Goal: Information Seeking & Learning: Learn about a topic

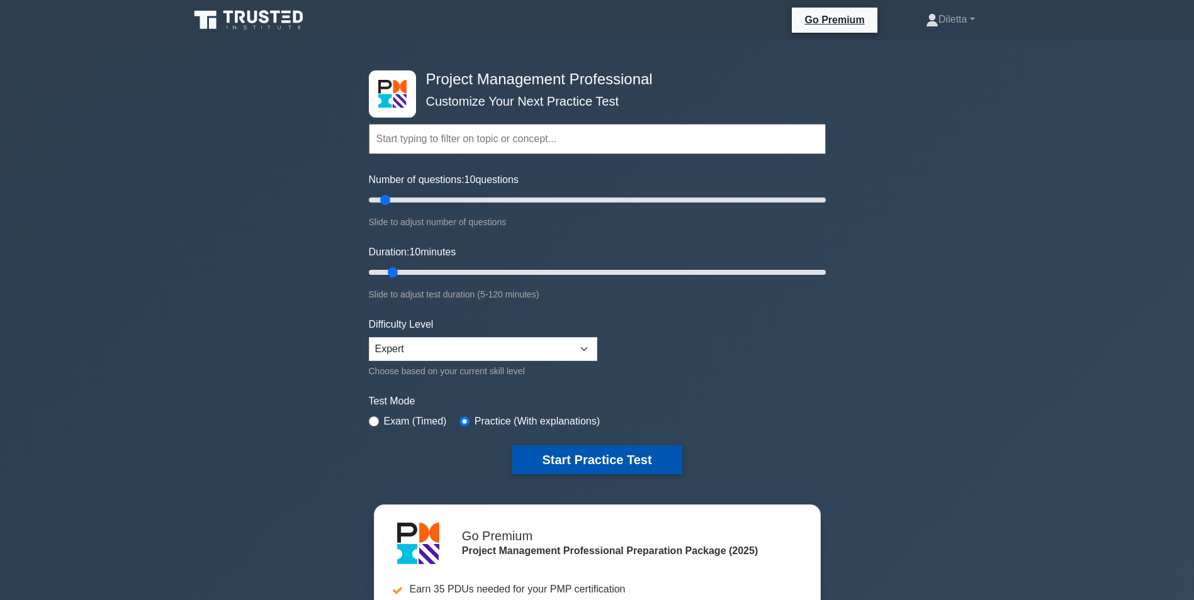
click at [615, 447] on button "Start Practice Test" at bounding box center [597, 460] width 170 height 29
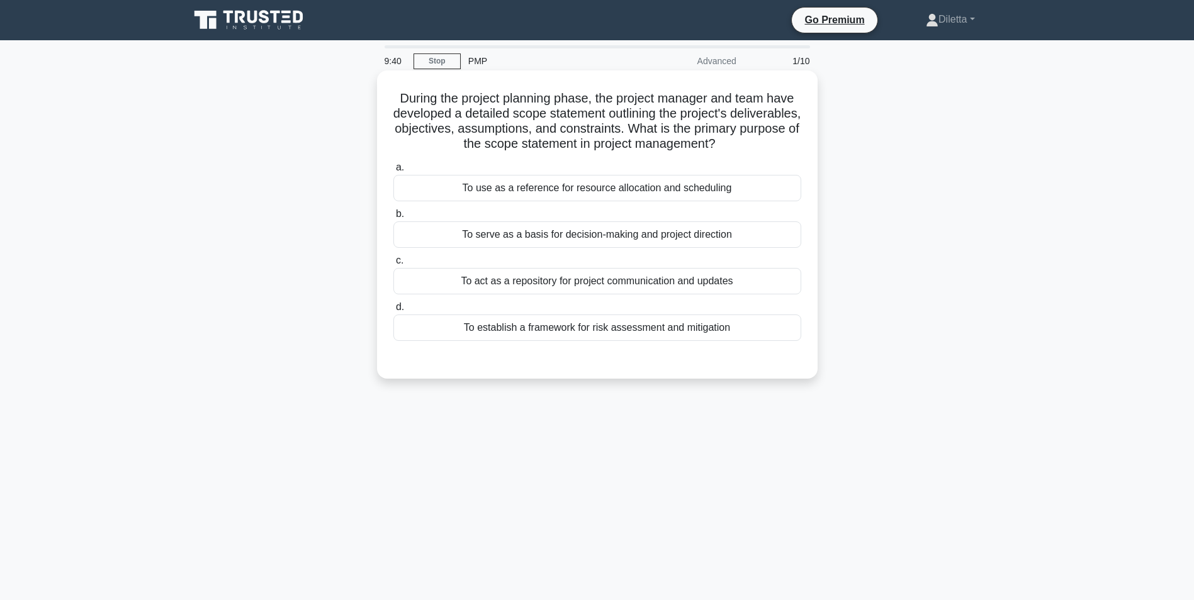
click at [744, 235] on div "To serve as a basis for decision-making and project direction" at bounding box center [597, 234] width 408 height 26
click at [393, 218] on input "b. To serve as a basis for decision-making and project direction" at bounding box center [393, 214] width 0 height 8
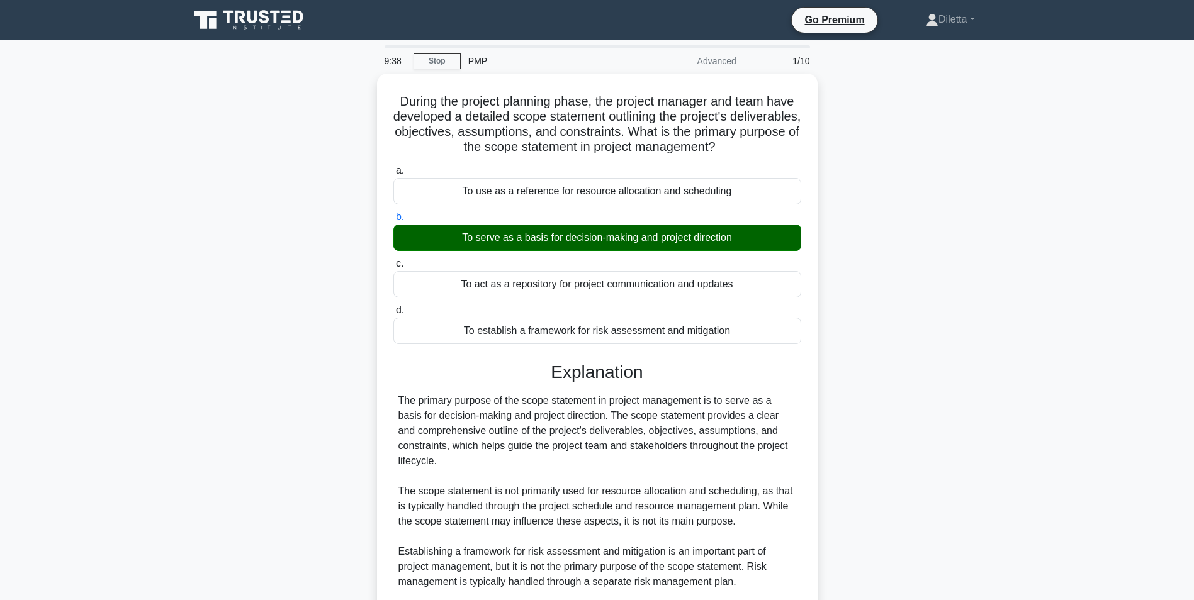
scroll to position [161, 0]
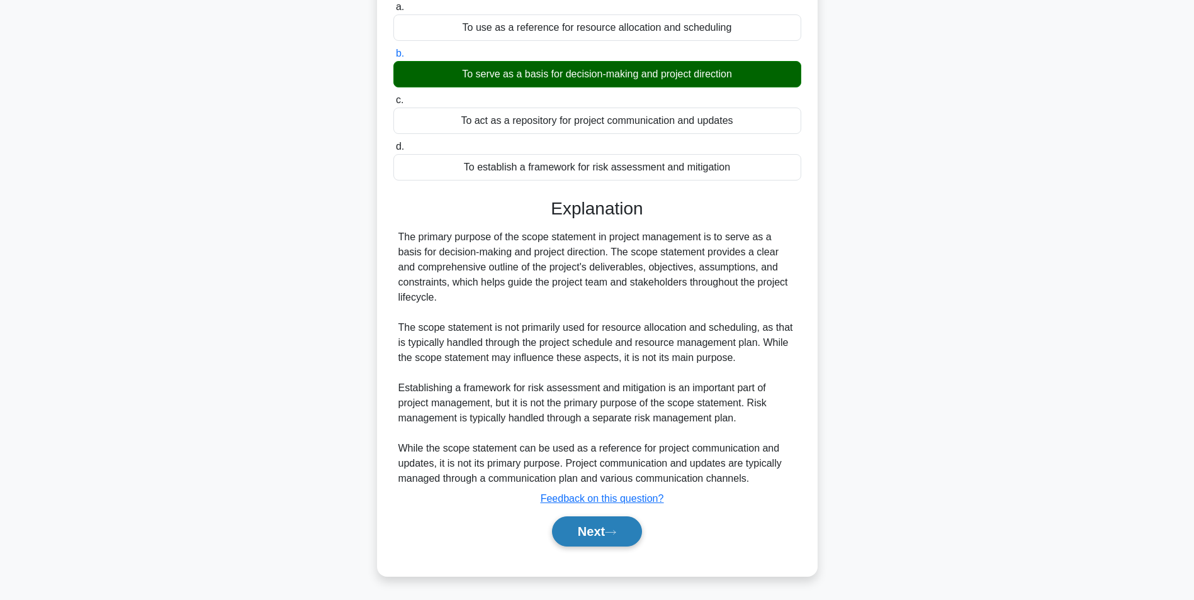
click at [608, 534] on button "Next" at bounding box center [597, 532] width 90 height 30
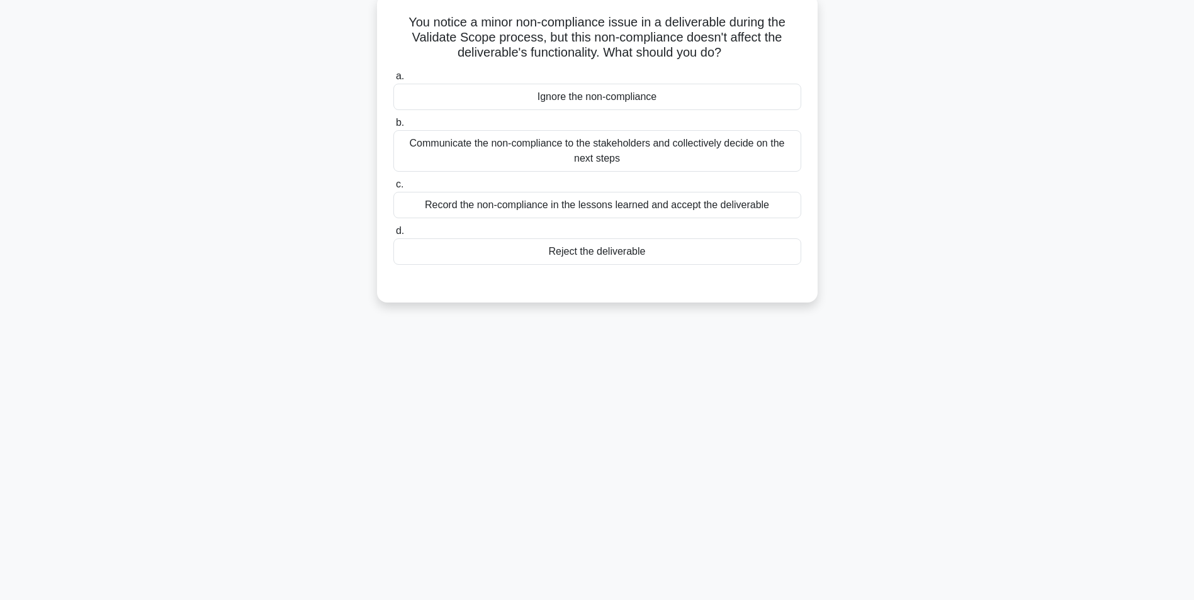
scroll to position [79, 0]
click at [761, 167] on div "Communicate the non-compliance to the stakeholders and collectively decide on t…" at bounding box center [597, 148] width 408 height 42
click at [393, 124] on input "b. Communicate the non-compliance to the stakeholders and collectively decide o…" at bounding box center [393, 120] width 0 height 8
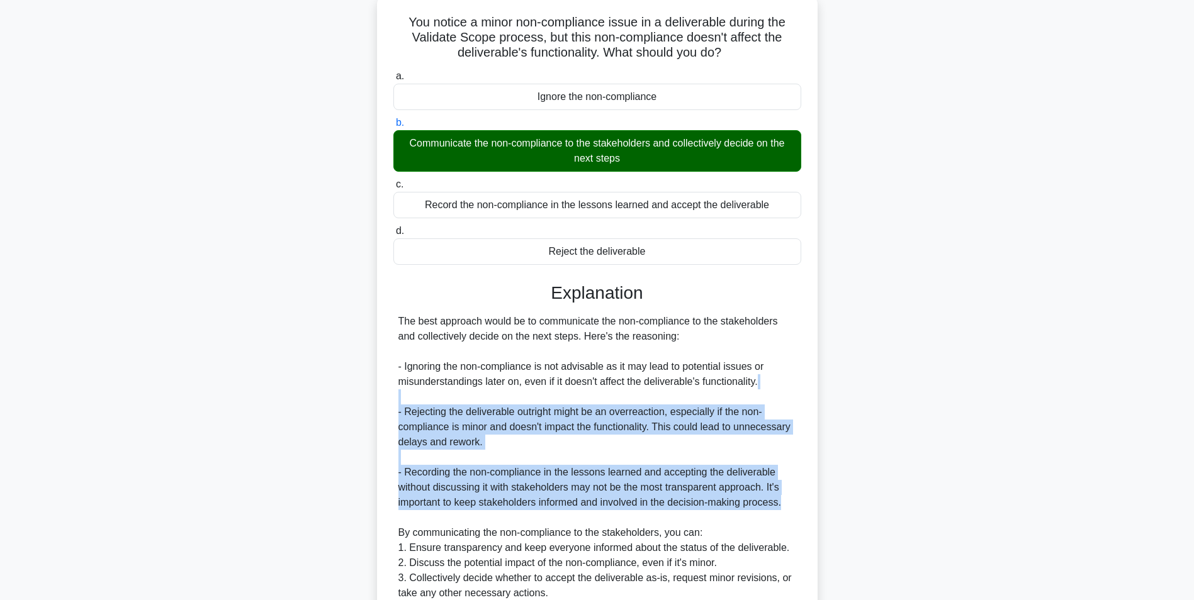
drag, startPoint x: 1193, startPoint y: 402, endPoint x: 1205, endPoint y: 521, distance: 119.5
click at [1193, 521] on html "Go Premium Diletta" at bounding box center [597, 346] width 1194 height 851
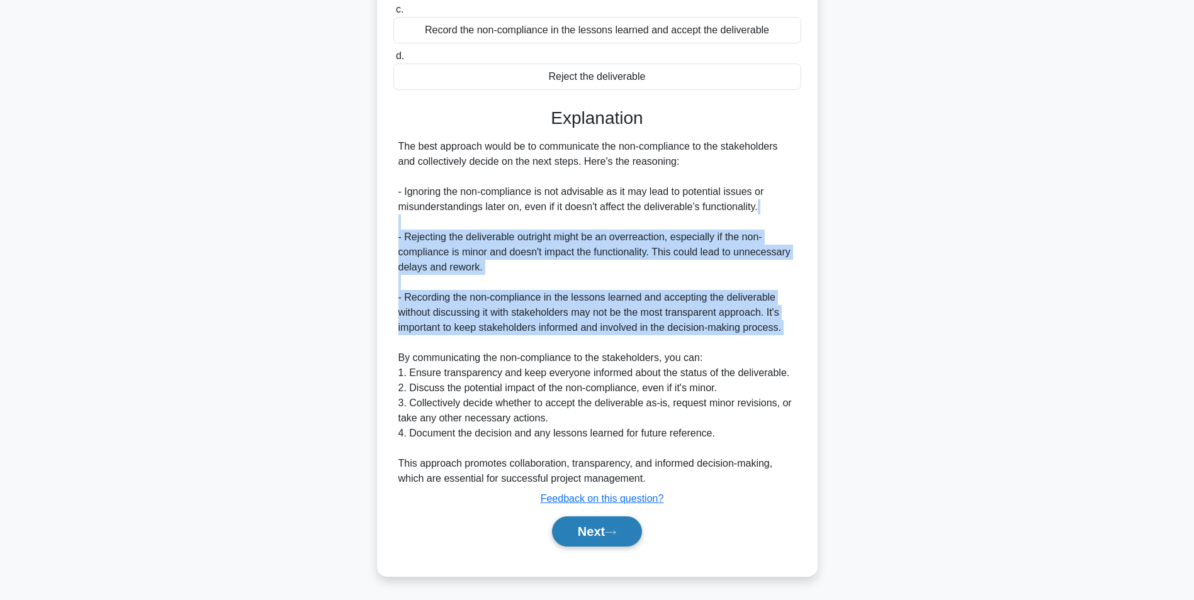
click at [596, 535] on button "Next" at bounding box center [597, 532] width 90 height 30
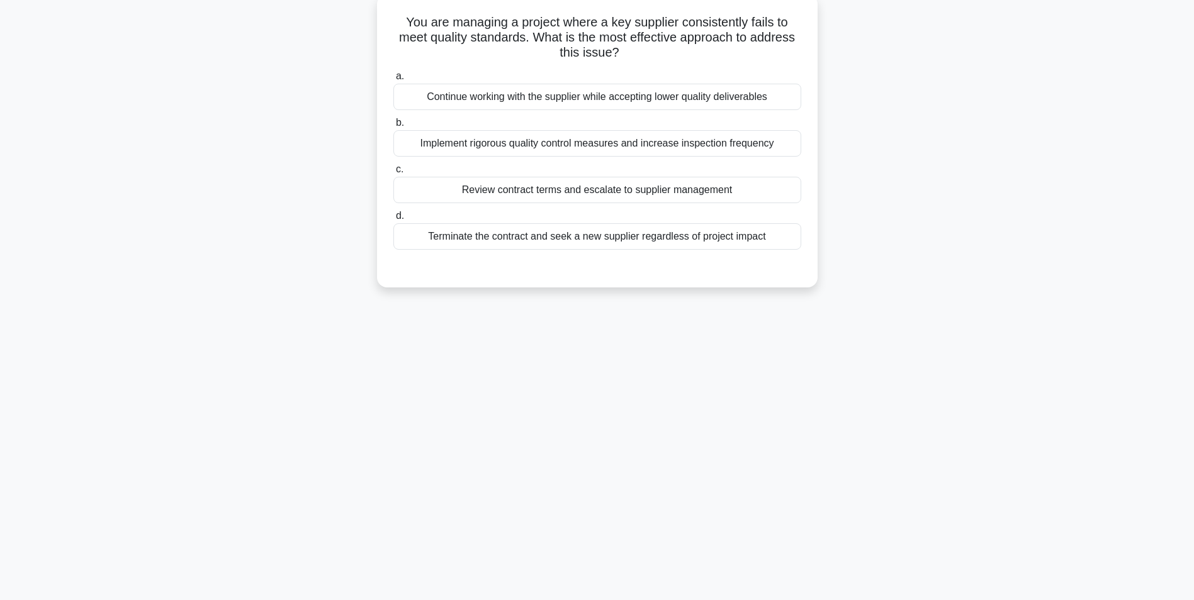
scroll to position [79, 0]
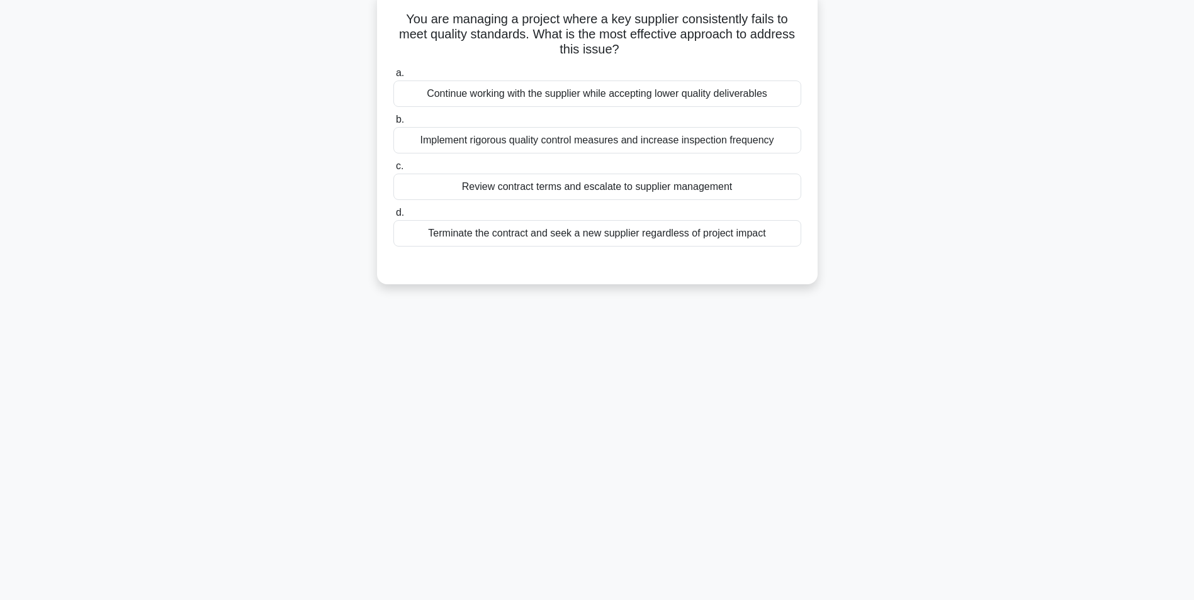
click at [701, 189] on div "Review contract terms and escalate to supplier management" at bounding box center [597, 187] width 408 height 26
click at [393, 171] on input "c. Review contract terms and escalate to supplier management" at bounding box center [393, 166] width 0 height 8
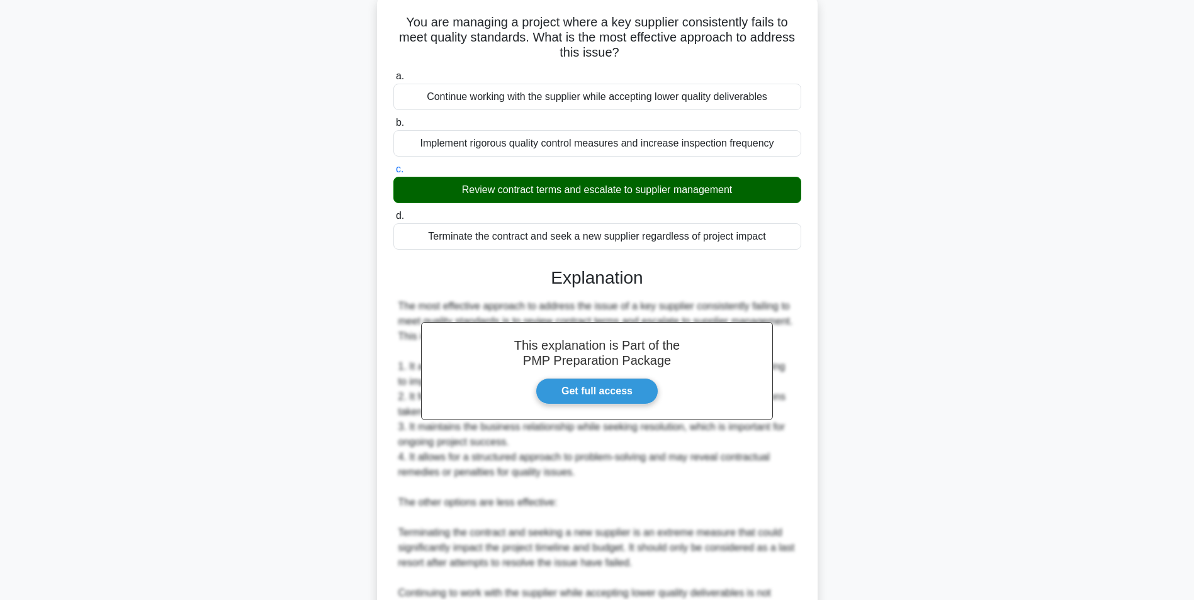
scroll to position [297, 0]
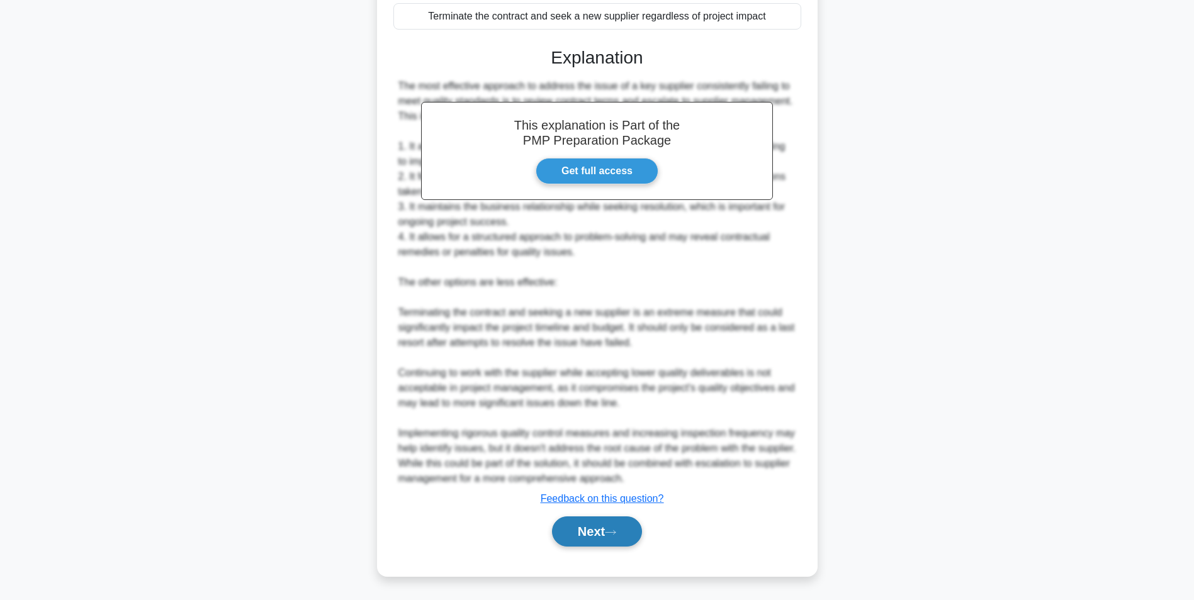
click at [607, 545] on button "Next" at bounding box center [597, 532] width 90 height 30
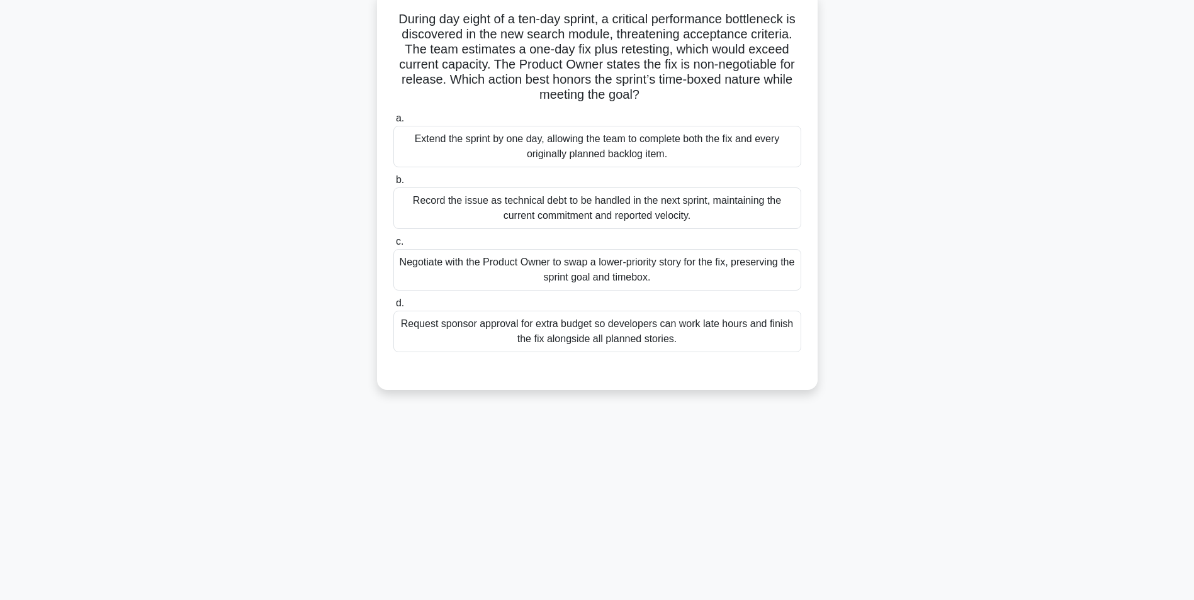
click at [724, 204] on div "Record the issue as technical debt to be handled in the next sprint, maintainin…" at bounding box center [597, 209] width 408 height 42
click at [393, 184] on input "b. Record the issue as technical debt to be handled in the next sprint, maintai…" at bounding box center [393, 180] width 0 height 8
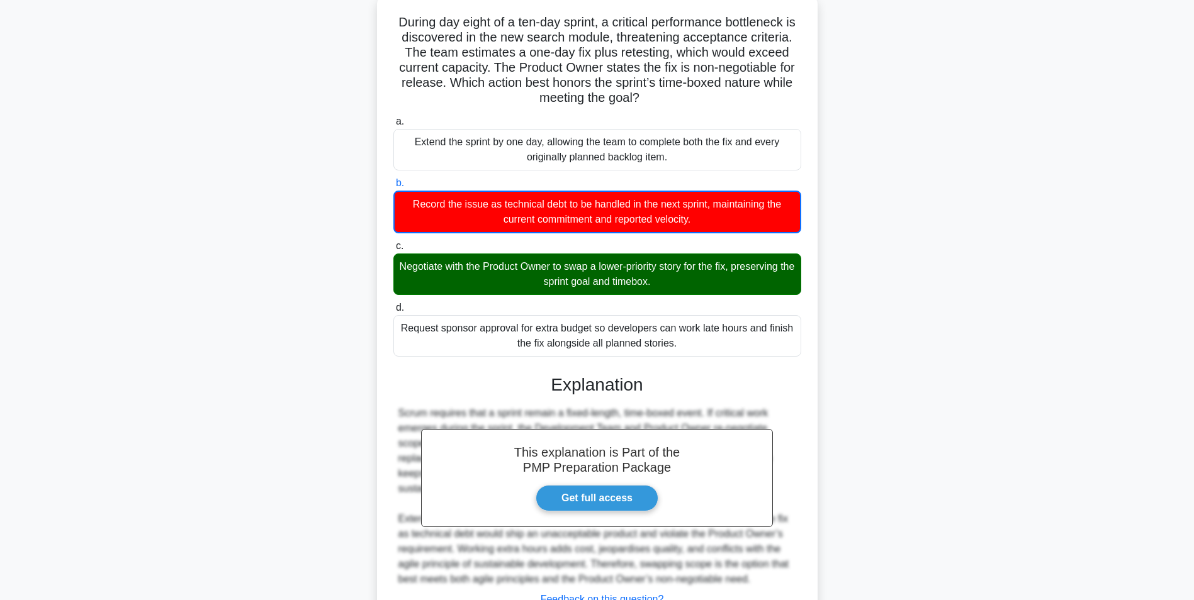
scroll to position [162, 0]
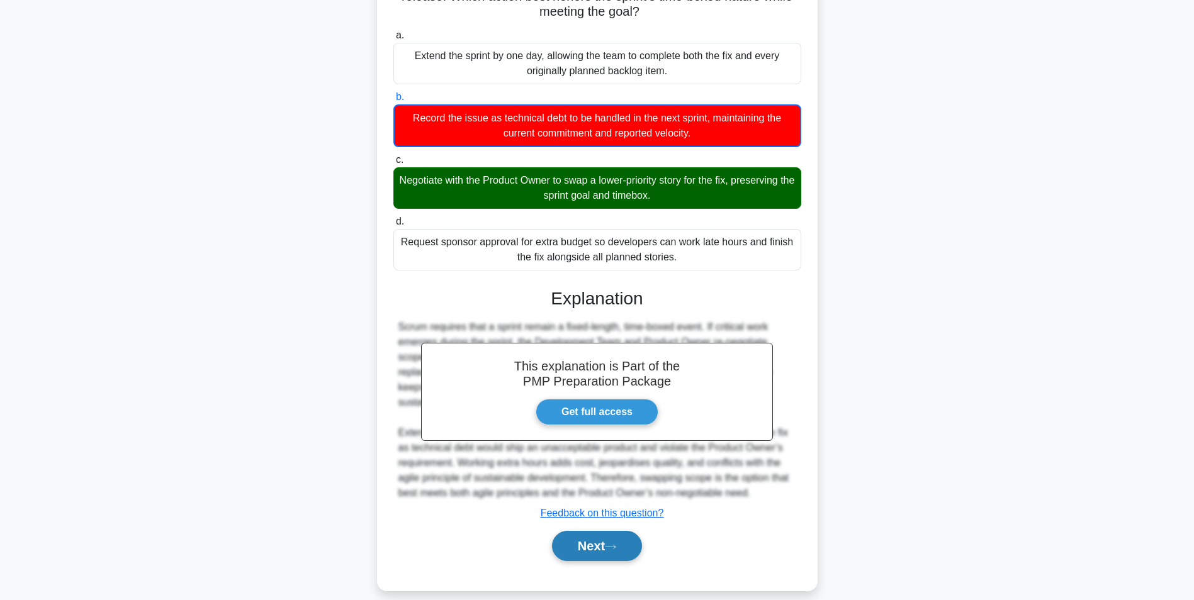
click at [611, 544] on icon at bounding box center [610, 547] width 11 height 7
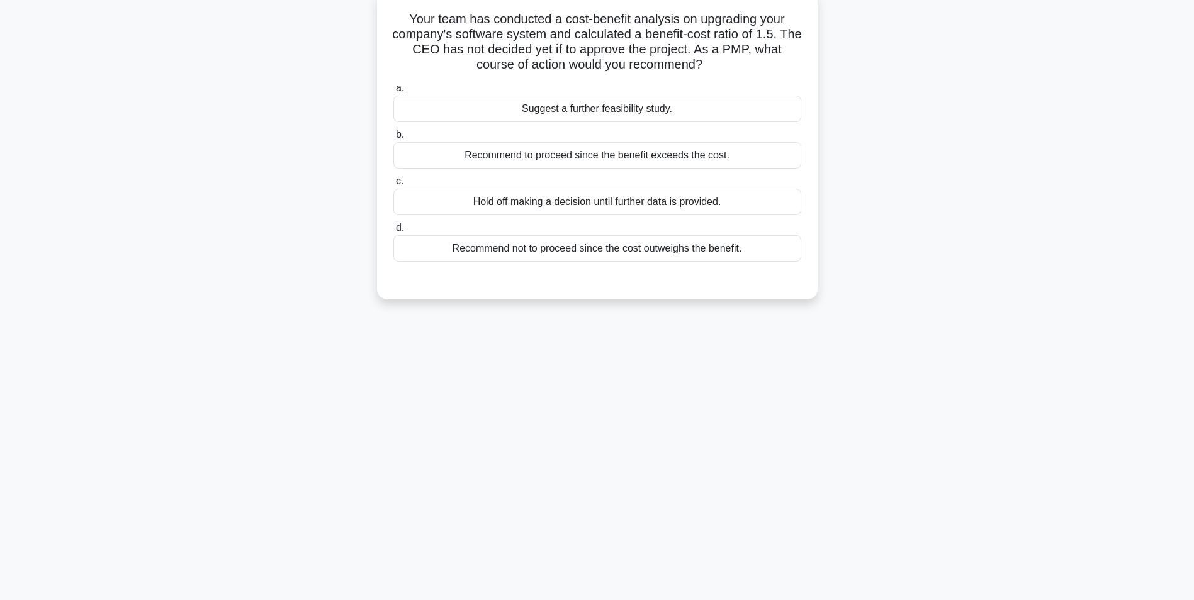
click at [730, 104] on div "Suggest a further feasibility study." at bounding box center [597, 109] width 408 height 26
click at [393, 92] on input "a. Suggest a further feasibility study." at bounding box center [393, 88] width 0 height 8
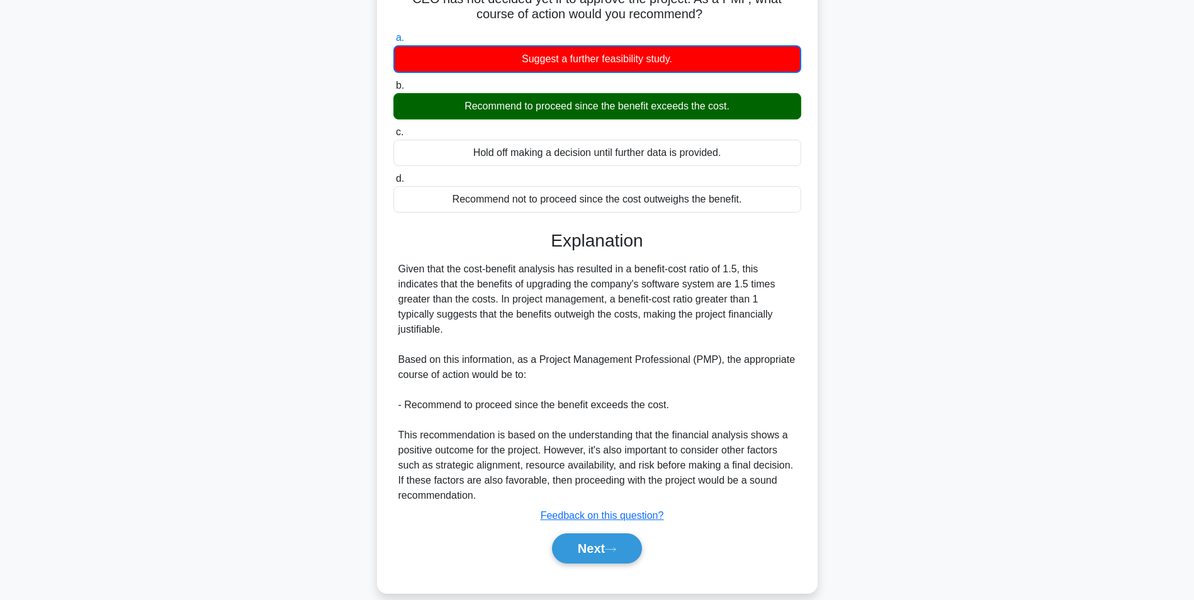
scroll to position [147, 0]
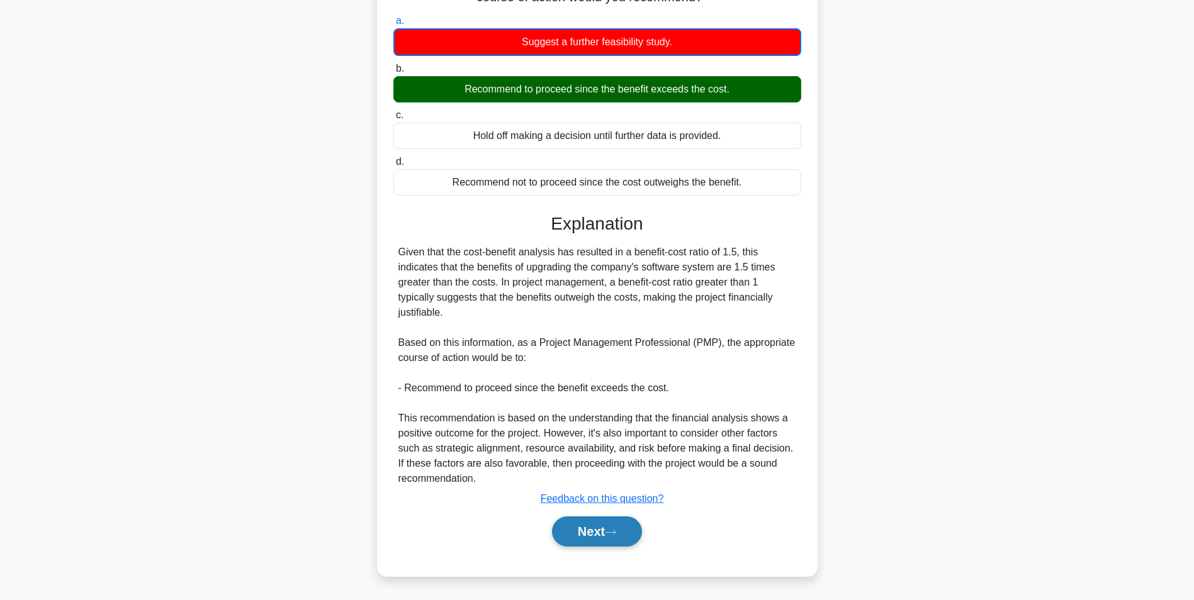
click at [579, 537] on button "Next" at bounding box center [597, 532] width 90 height 30
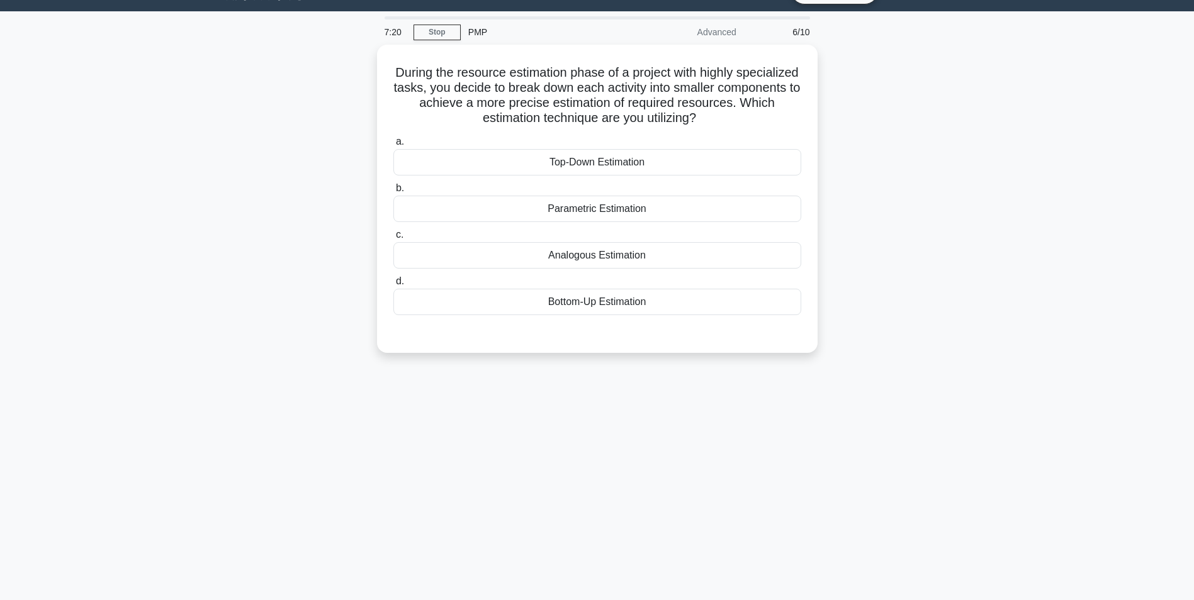
scroll to position [21, 0]
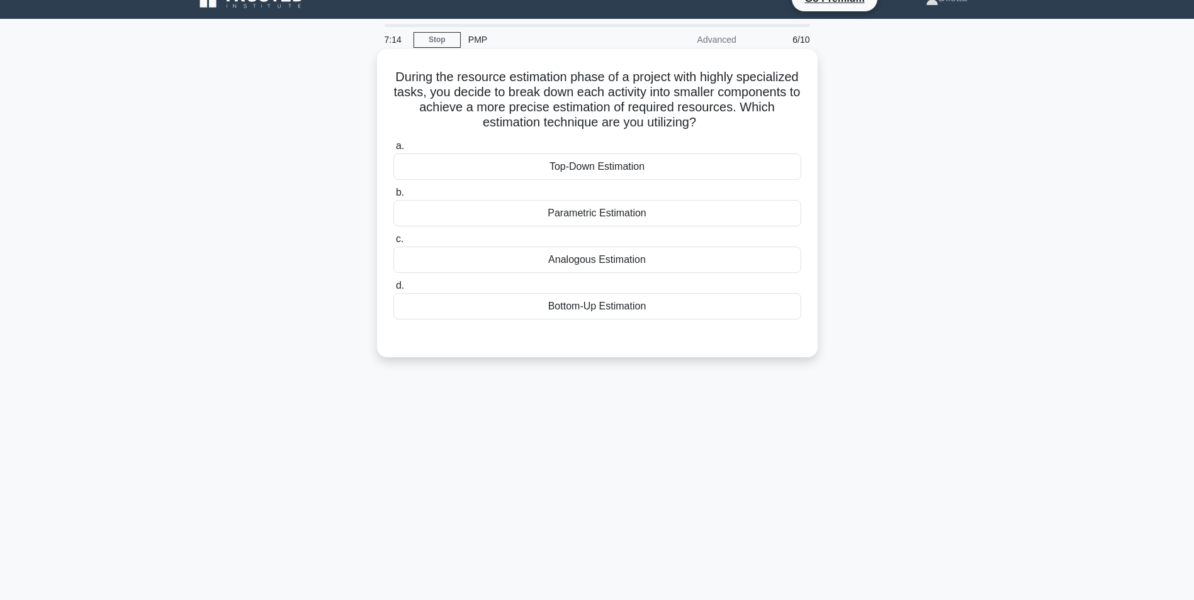
click at [776, 308] on div "Bottom-Up Estimation" at bounding box center [597, 306] width 408 height 26
click at [393, 290] on input "d. Bottom-Up Estimation" at bounding box center [393, 286] width 0 height 8
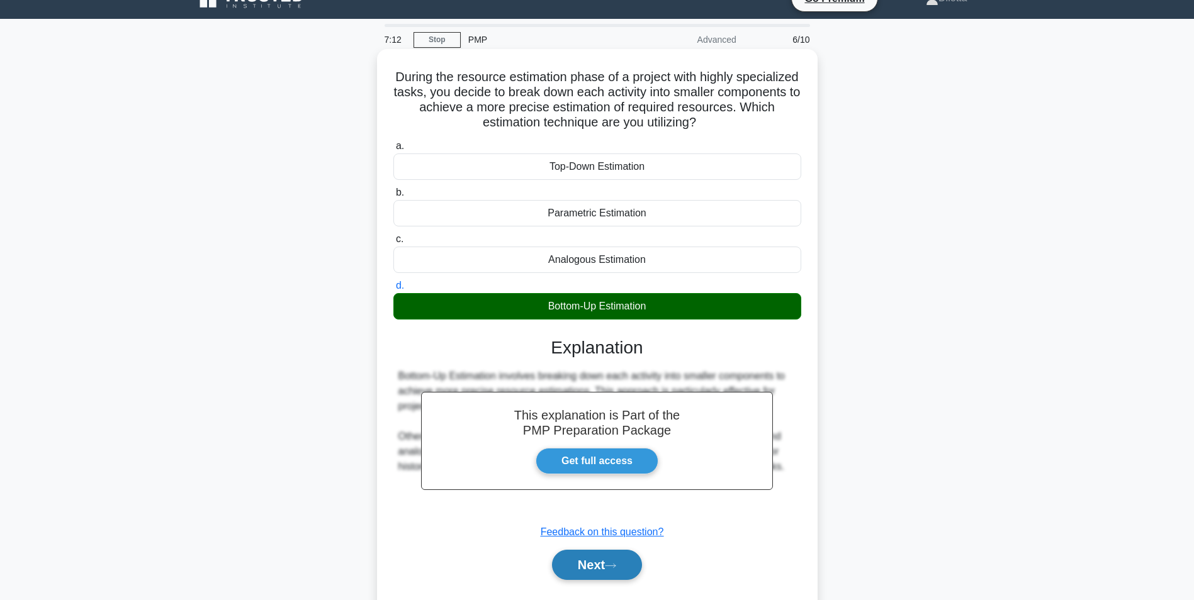
click at [603, 558] on button "Next" at bounding box center [597, 565] width 90 height 30
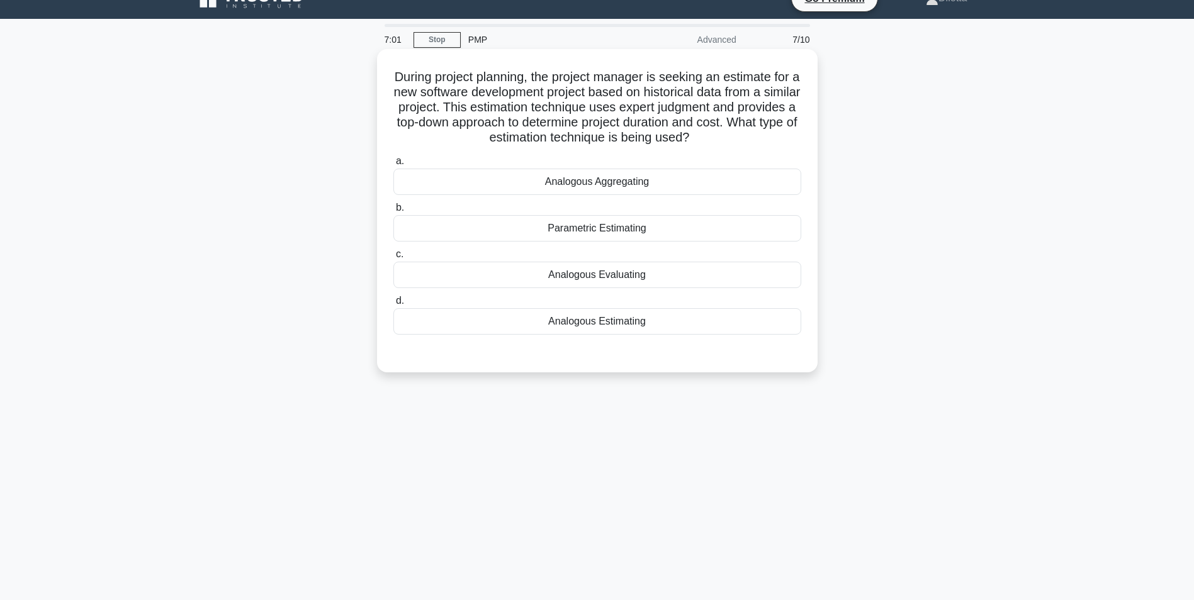
click at [661, 236] on div "Parametric Estimating" at bounding box center [597, 228] width 408 height 26
click at [393, 212] on input "b. Parametric Estimating" at bounding box center [393, 208] width 0 height 8
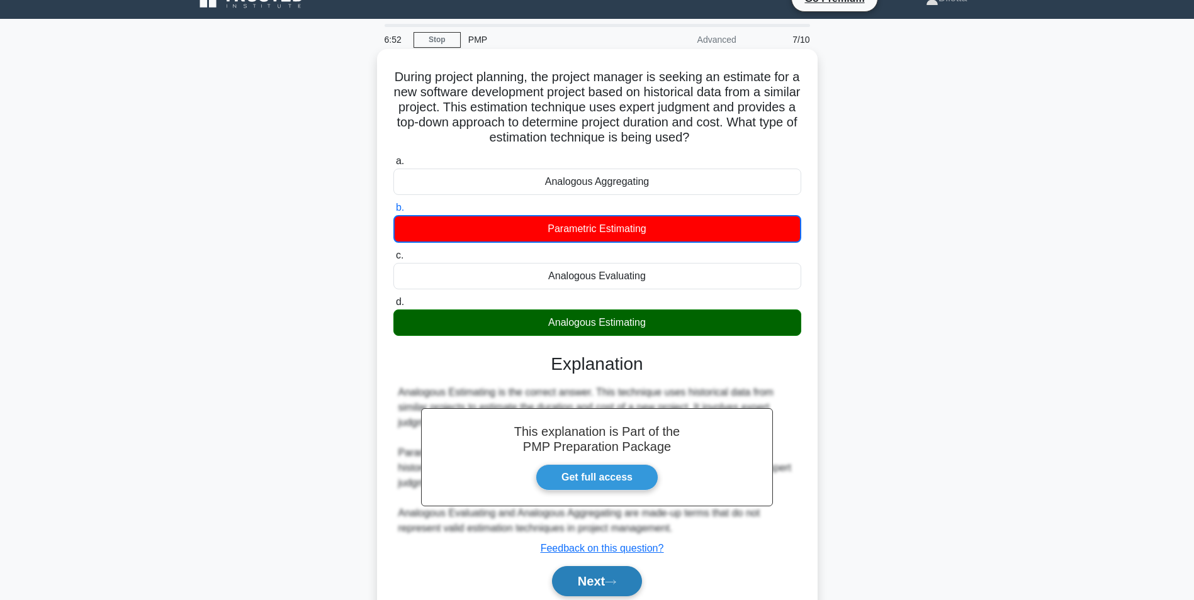
click at [610, 574] on button "Next" at bounding box center [597, 581] width 90 height 30
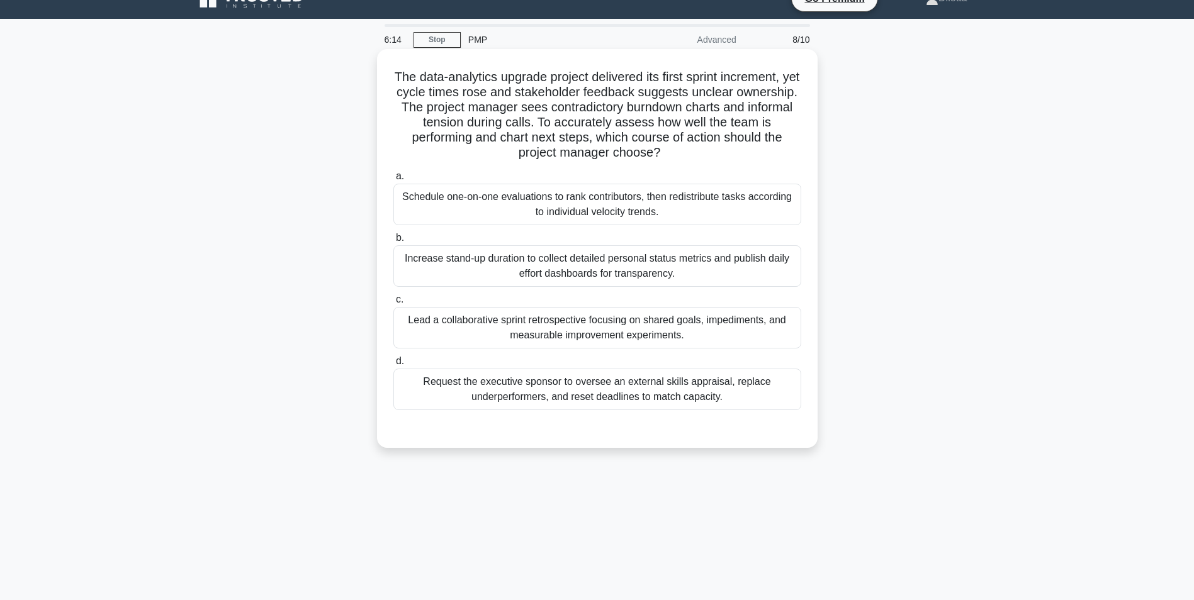
click at [565, 322] on div "Lead a collaborative sprint retrospective focusing on shared goals, impediments…" at bounding box center [597, 328] width 408 height 42
click at [393, 304] on input "c. Lead a collaborative sprint retrospective focusing on shared goals, impedime…" at bounding box center [393, 300] width 0 height 8
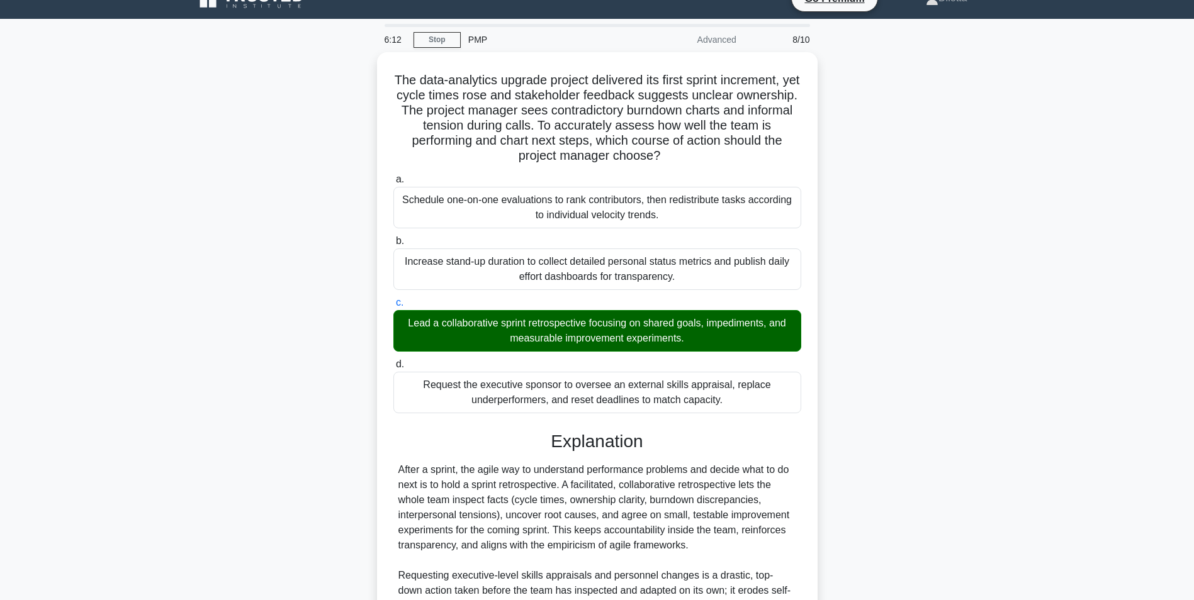
drag, startPoint x: 1184, startPoint y: 257, endPoint x: 1194, endPoint y: 264, distance: 12.2
click at [1193, 264] on html "Go Premium Diletta" at bounding box center [597, 382] width 1194 height 806
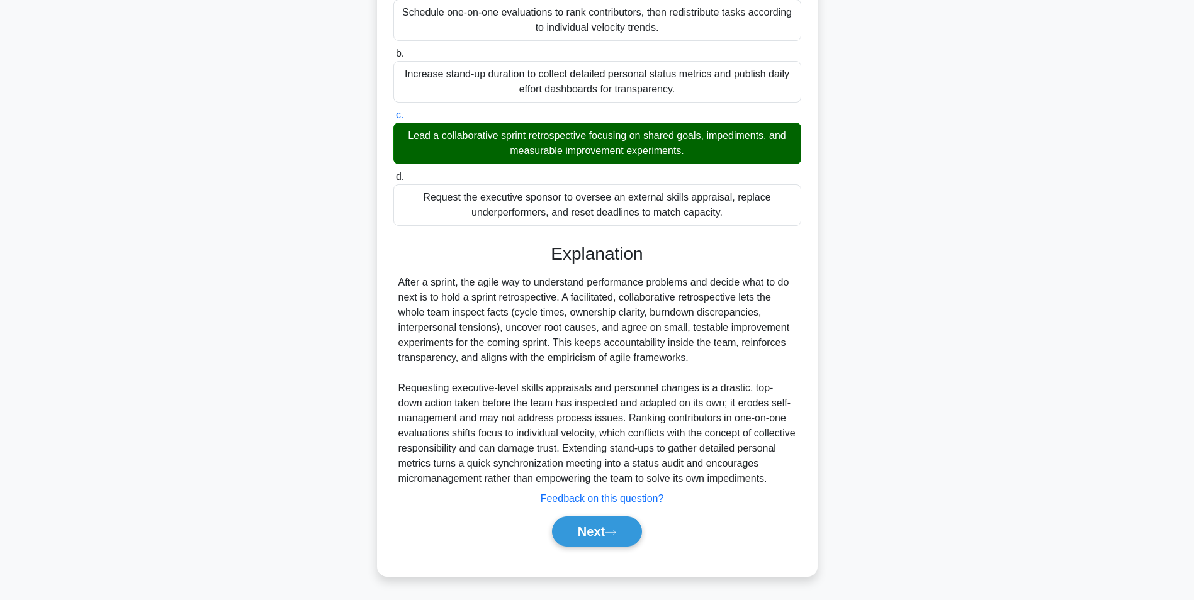
click at [572, 515] on div "Explanation After a sprint, the agile way to understand performance problems an…" at bounding box center [597, 398] width 408 height 308
drag, startPoint x: 572, startPoint y: 515, endPoint x: 573, endPoint y: 525, distance: 10.1
click at [573, 525] on div "Next" at bounding box center [597, 532] width 408 height 40
click at [573, 525] on button "Next" at bounding box center [597, 532] width 90 height 30
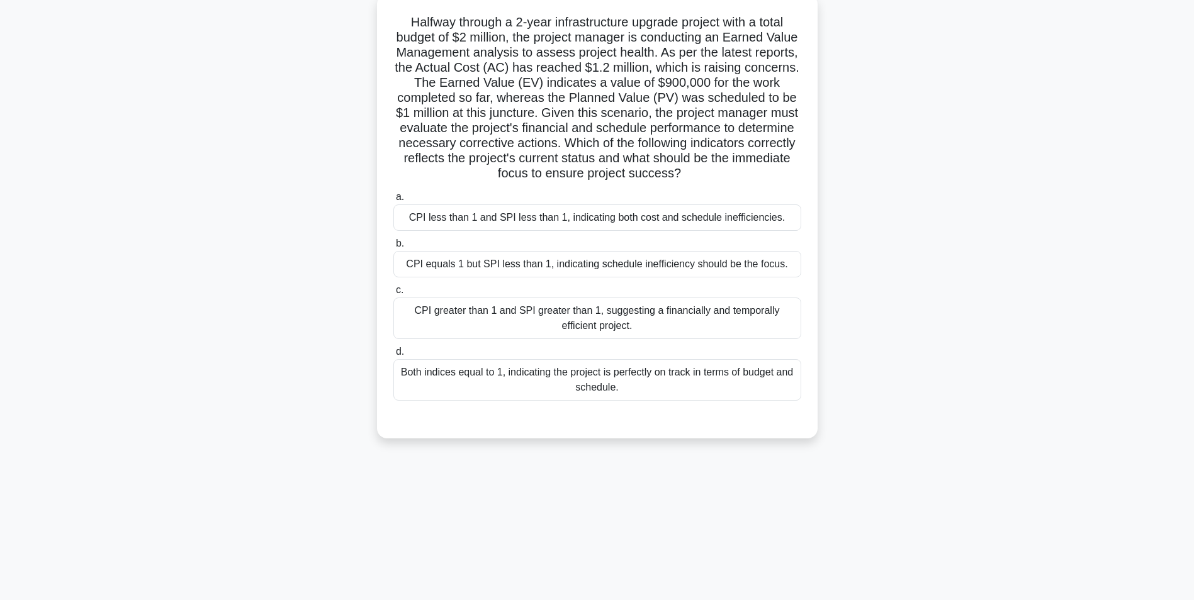
scroll to position [79, 0]
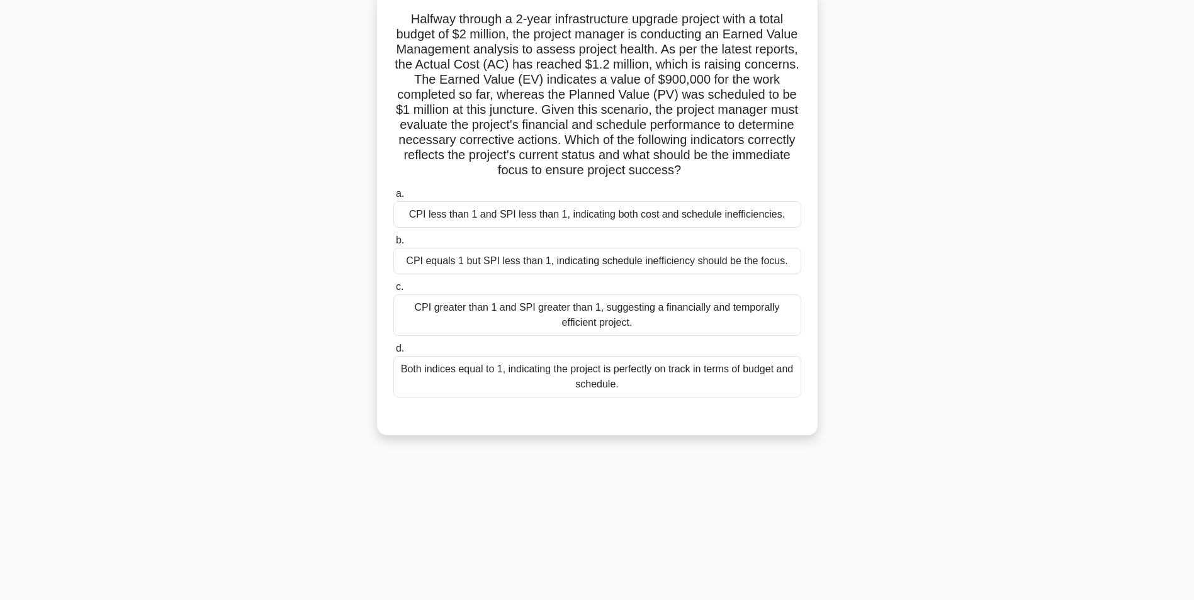
click at [791, 225] on div "CPI less than 1 and SPI less than 1, indicating both cost and schedule ineffici…" at bounding box center [597, 214] width 408 height 26
click at [393, 198] on input "a. CPI less than 1 and SPI less than 1, indicating both cost and schedule ineff…" at bounding box center [393, 194] width 0 height 8
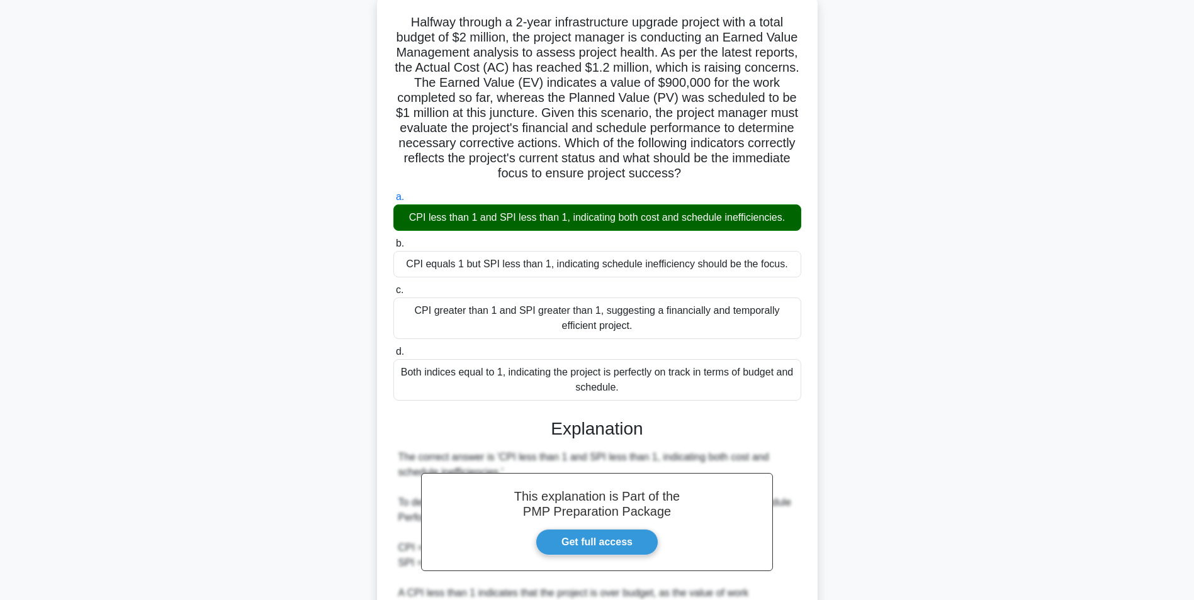
scroll to position [357, 0]
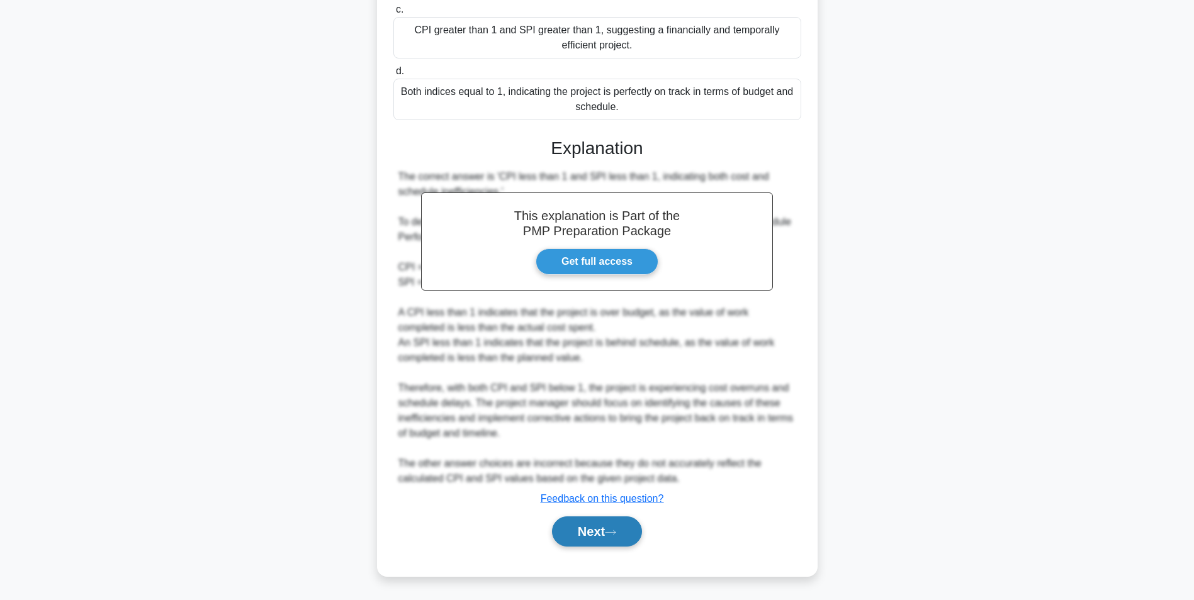
click at [576, 539] on button "Next" at bounding box center [597, 532] width 90 height 30
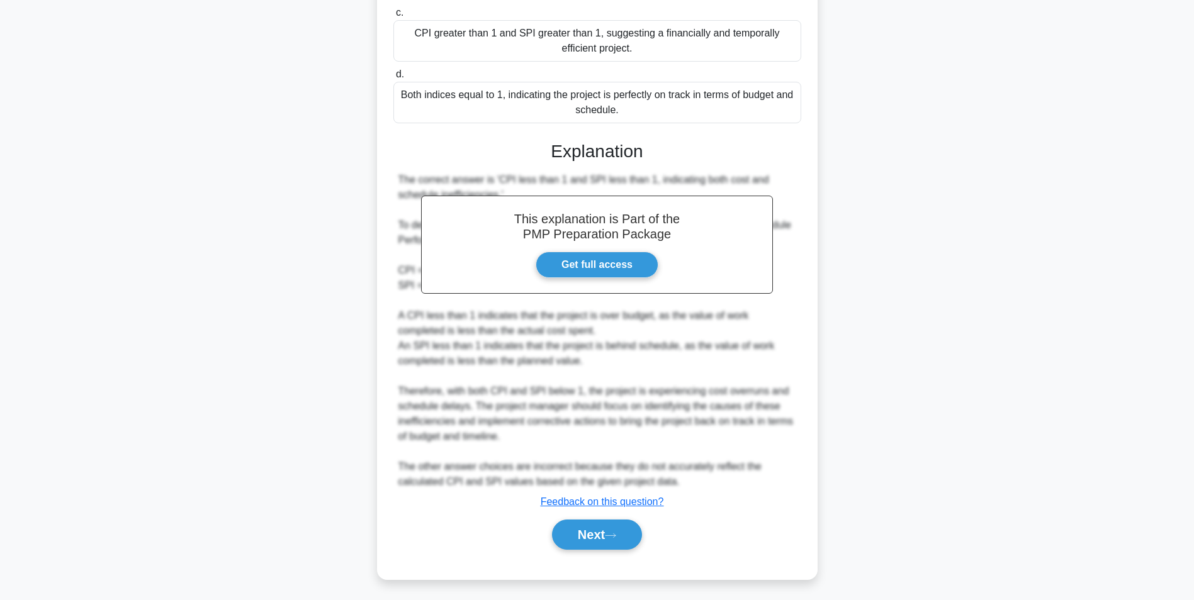
scroll to position [79, 0]
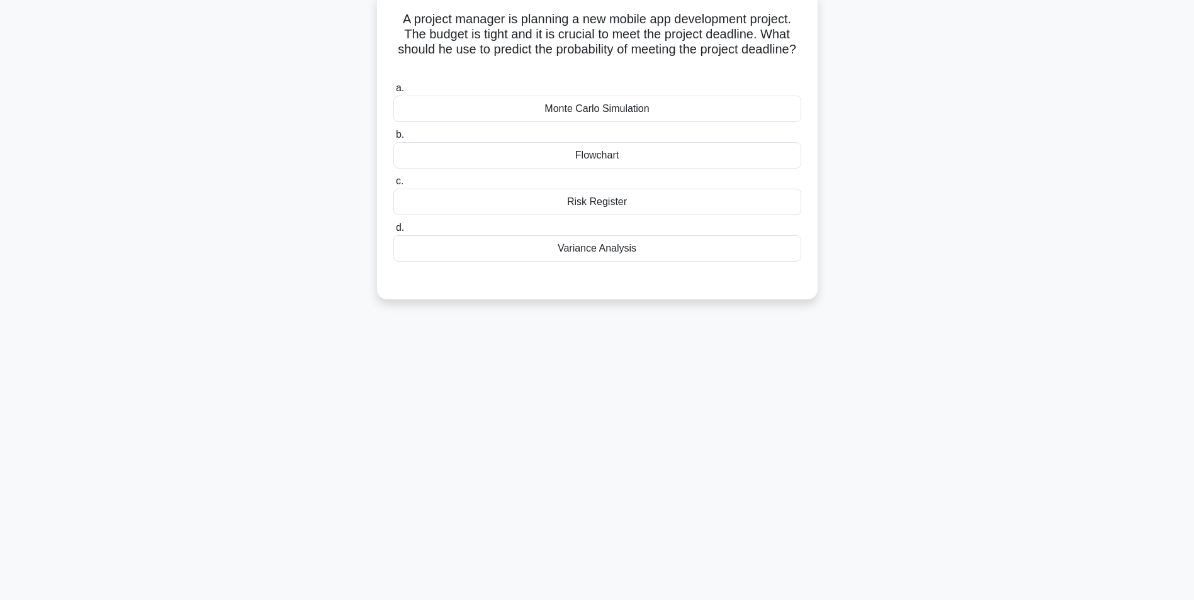
click at [751, 111] on div "Monte Carlo Simulation" at bounding box center [597, 109] width 408 height 26
click at [393, 92] on input "a. Monte Carlo Simulation" at bounding box center [393, 88] width 0 height 8
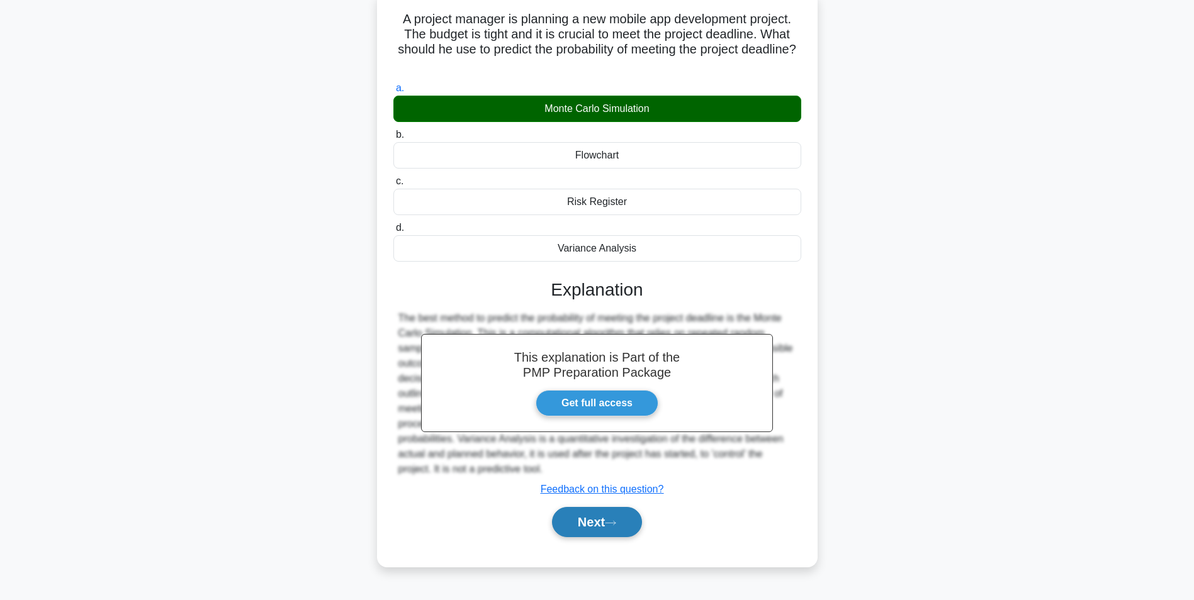
click at [597, 529] on button "Next" at bounding box center [597, 522] width 90 height 30
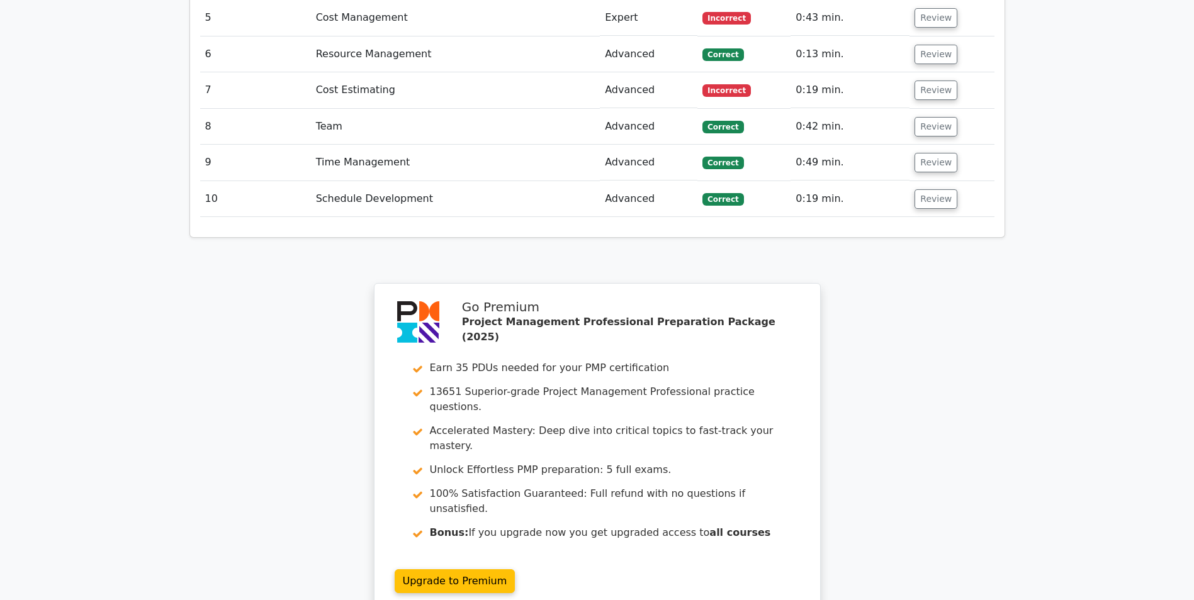
scroll to position [2087, 0]
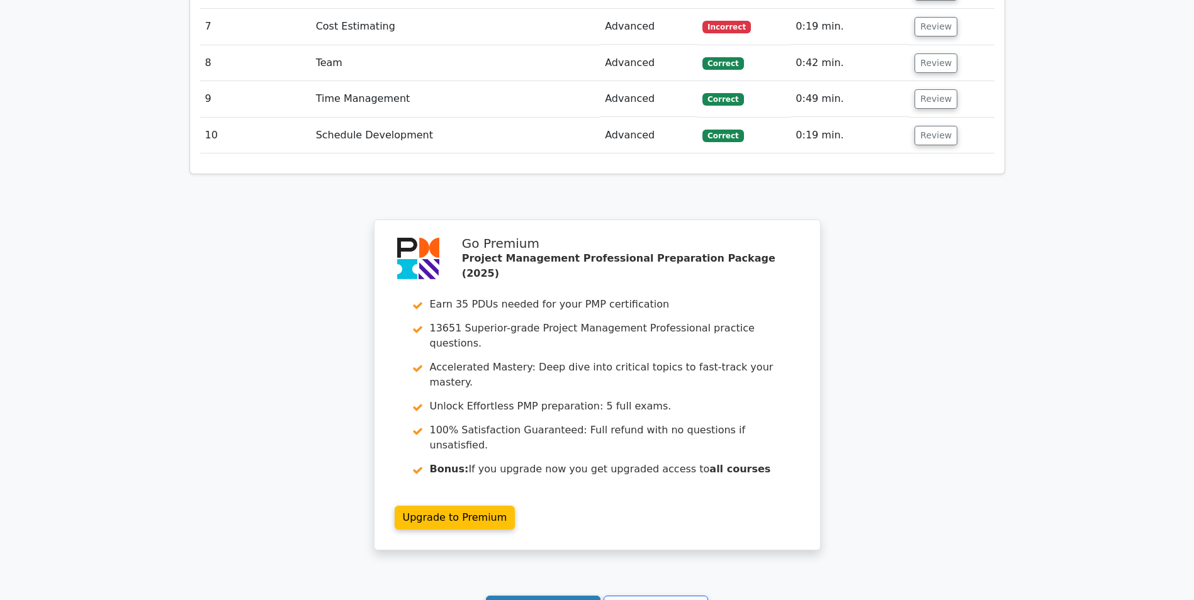
click at [543, 596] on link "Continue practicing" at bounding box center [543, 608] width 115 height 24
